Goal: Check status: Check status

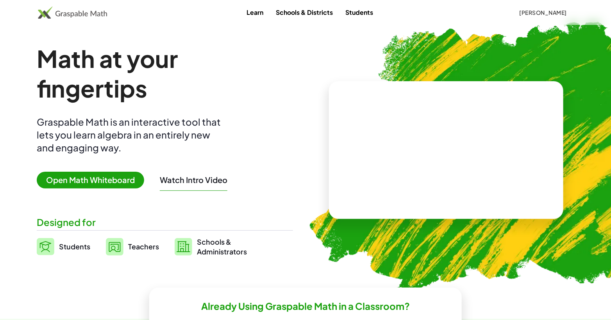
click at [547, 16] on button "[PERSON_NAME]" at bounding box center [543, 12] width 60 height 14
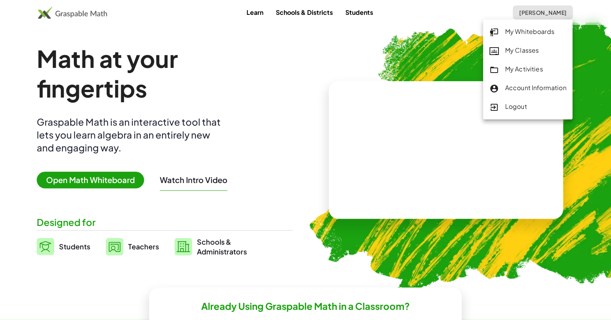
click at [524, 64] on link "My Activities" at bounding box center [528, 69] width 90 height 19
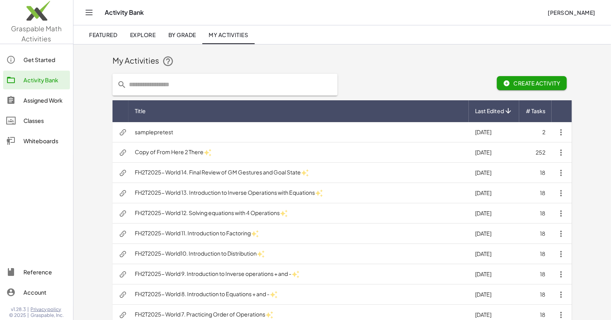
scroll to position [338, 0]
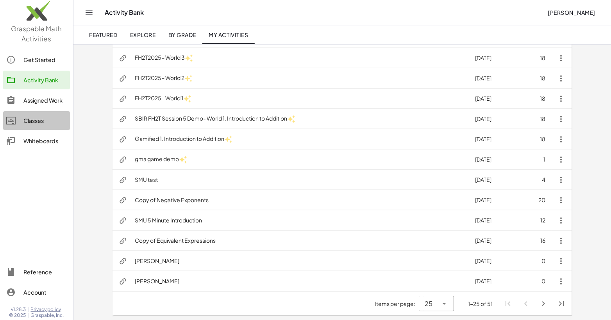
click at [37, 119] on div "Classes" at bounding box center [44, 120] width 43 height 9
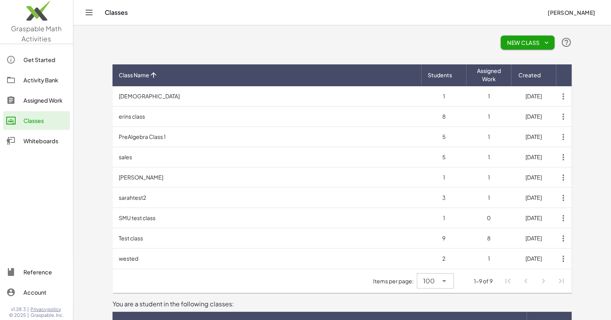
click at [37, 101] on div "Assigned Work" at bounding box center [44, 100] width 43 height 9
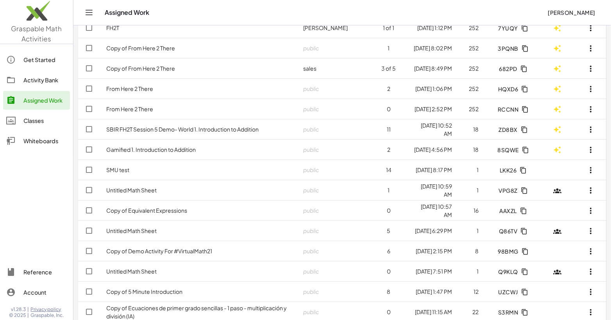
scroll to position [296, 0]
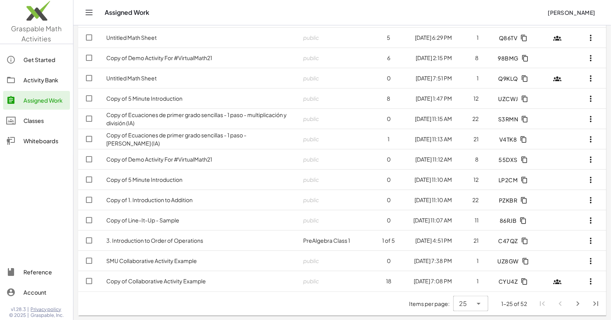
click at [48, 113] on link "Classes" at bounding box center [36, 120] width 67 height 19
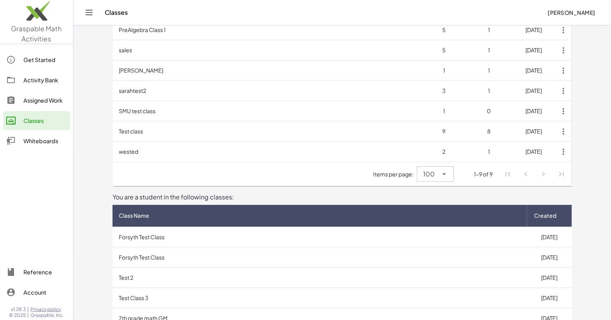
scroll to position [164, 0]
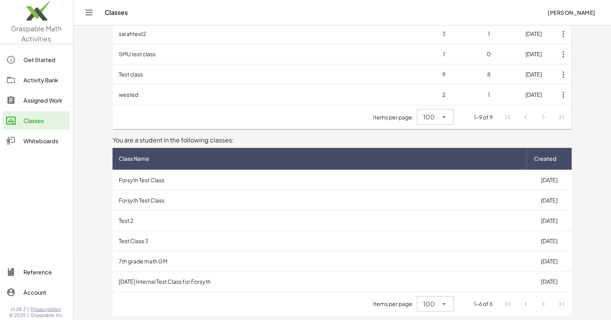
click at [163, 284] on td "[DATE] Internal Test Class for Forsyth" at bounding box center [320, 282] width 415 height 20
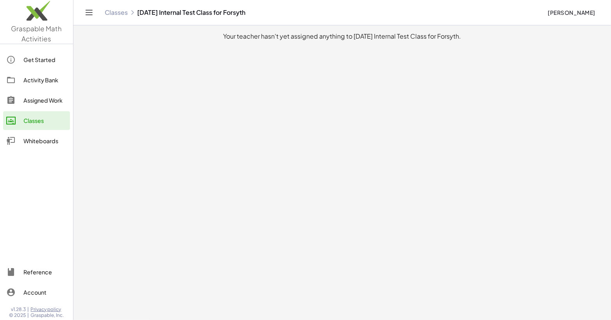
click at [184, 188] on main "Your teacher hasn't yet assigned anything to [DATE] Internal Test Class for For…" at bounding box center [342, 160] width 538 height 320
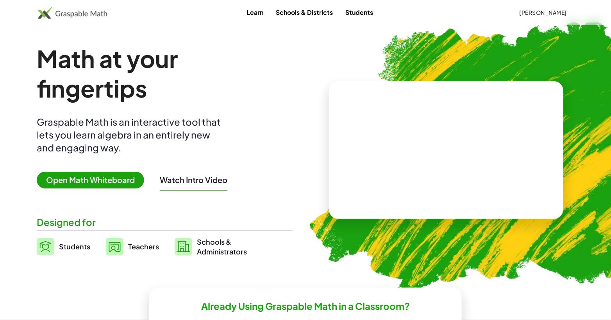
click at [558, 12] on span "[PERSON_NAME]" at bounding box center [543, 12] width 48 height 7
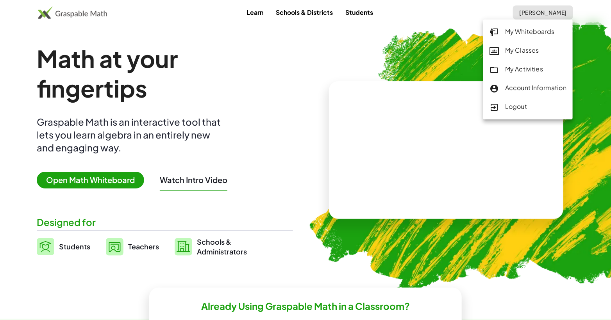
click at [523, 54] on div "My Classes" at bounding box center [528, 51] width 77 height 10
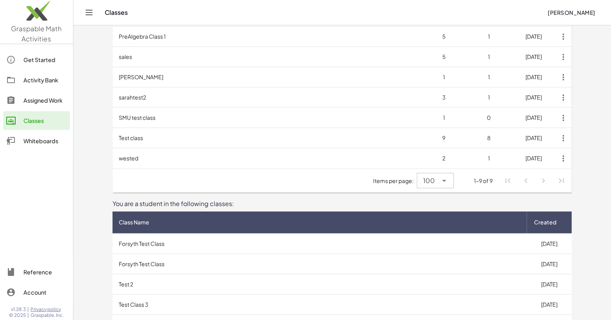
scroll to position [164, 0]
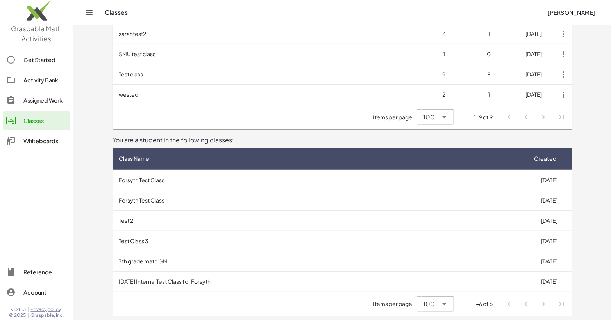
click at [207, 279] on td "[DATE] Internal Test Class for Forsyth" at bounding box center [320, 282] width 415 height 20
